Goal: Task Accomplishment & Management: Use online tool/utility

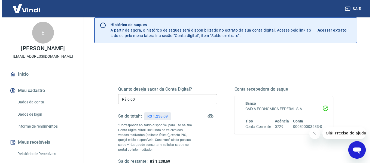
scroll to position [54, 0]
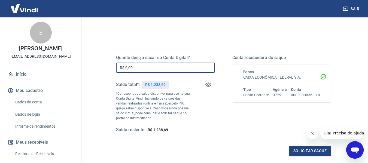
click at [151, 69] on input "R$ 0,00" at bounding box center [165, 68] width 99 height 10
type input "R$ 1.238,69"
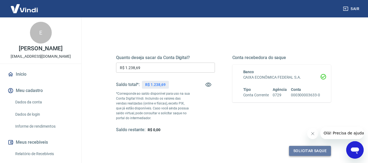
click at [310, 152] on button "Solicitar saque" at bounding box center [310, 151] width 42 height 10
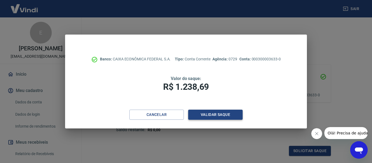
click at [206, 114] on button "Validar saque" at bounding box center [215, 115] width 54 height 10
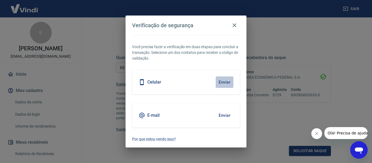
click at [224, 82] on button "Enviar" at bounding box center [225, 82] width 18 height 11
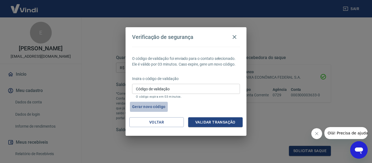
click at [155, 106] on button "Gerar novo código" at bounding box center [149, 107] width 38 height 10
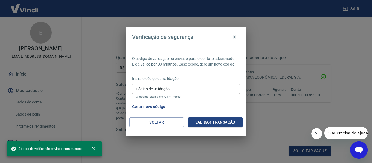
click at [156, 89] on input "Código de validação" at bounding box center [186, 89] width 108 height 10
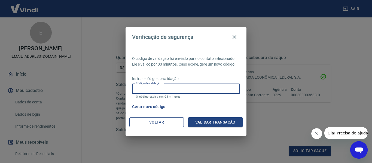
click at [146, 124] on button "Voltar" at bounding box center [156, 122] width 54 height 10
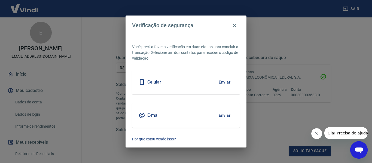
click at [225, 116] on button "Enviar" at bounding box center [225, 115] width 18 height 11
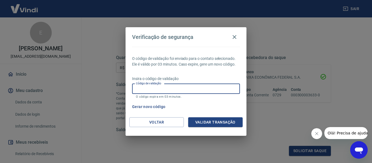
click at [155, 90] on input "Código de validação" at bounding box center [186, 89] width 108 height 10
type input "194819"
click at [207, 121] on button "Validar transação" at bounding box center [215, 122] width 54 height 10
